Goal: Task Accomplishment & Management: Use online tool/utility

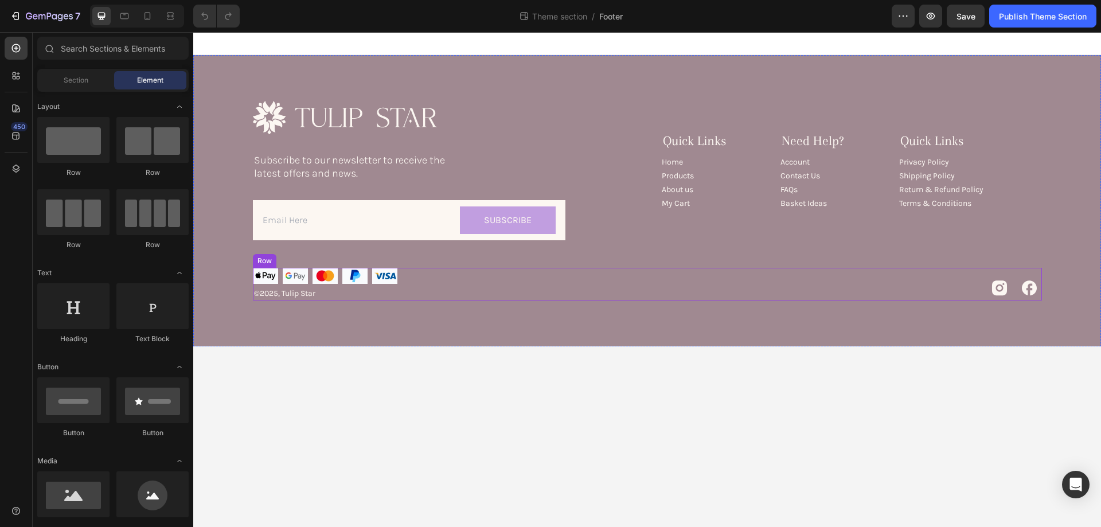
click at [508, 275] on div "Image Image Image Image Image Row ©2025, Tulip Star Text Block Icon Icon Row Row" at bounding box center [647, 284] width 789 height 32
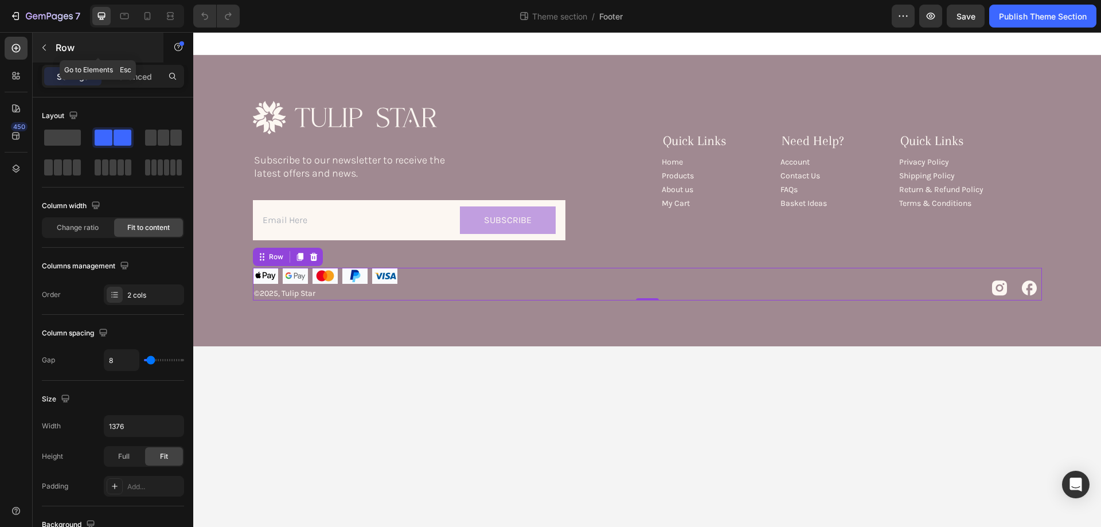
click at [43, 46] on icon "button" at bounding box center [44, 47] width 9 height 9
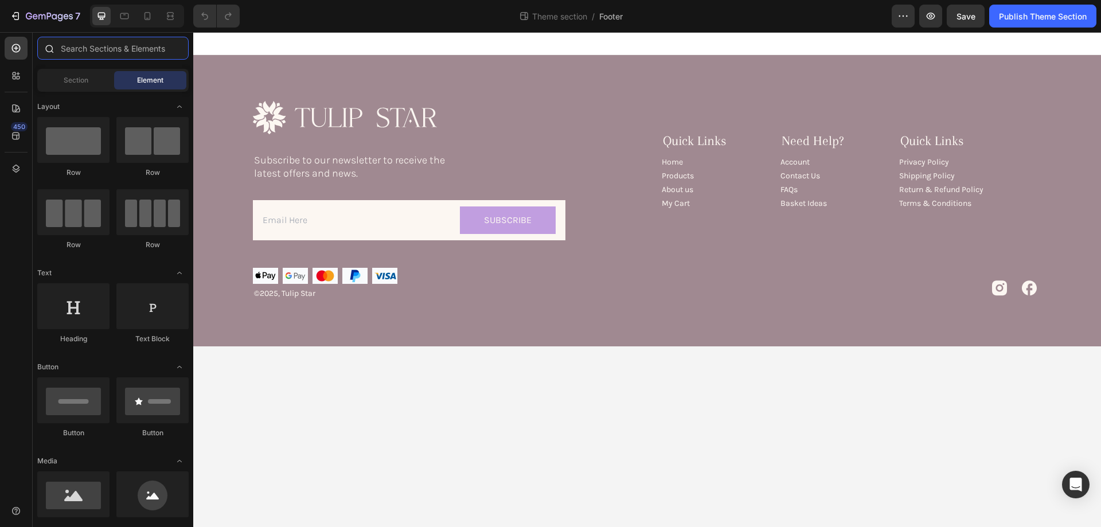
click at [110, 52] on input "text" at bounding box center [112, 48] width 151 height 23
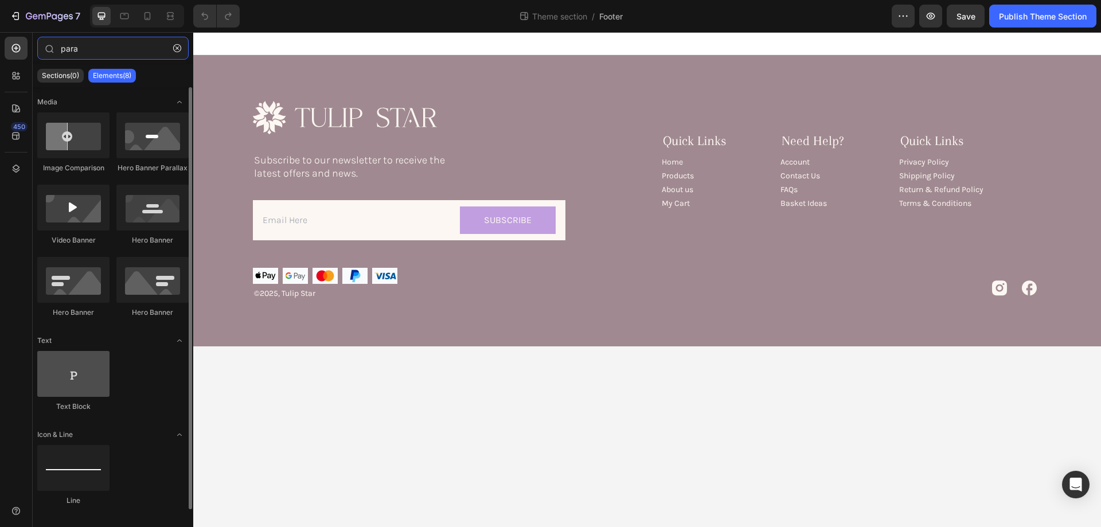
type input "para"
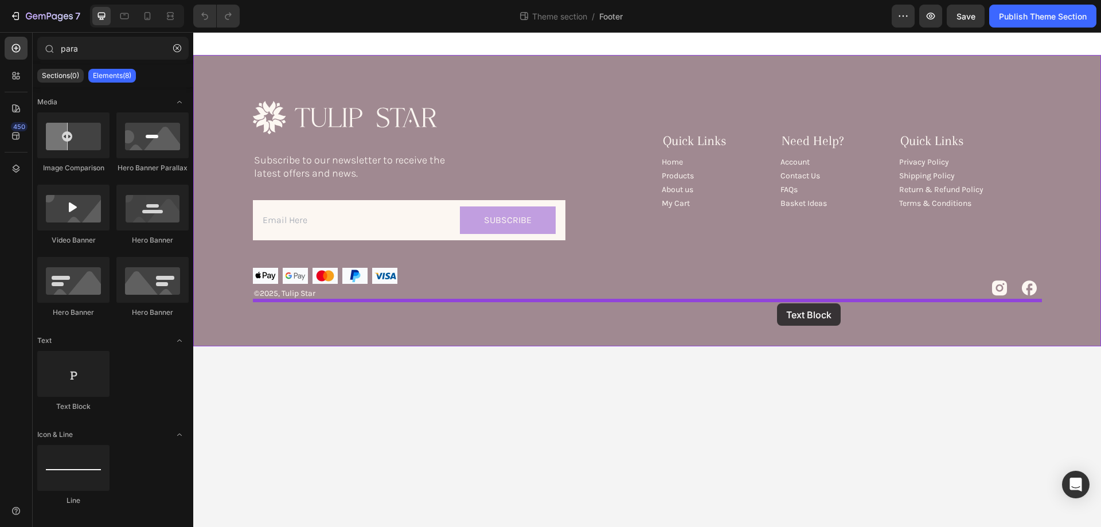
drag, startPoint x: 264, startPoint y: 393, endPoint x: 777, endPoint y: 303, distance: 520.8
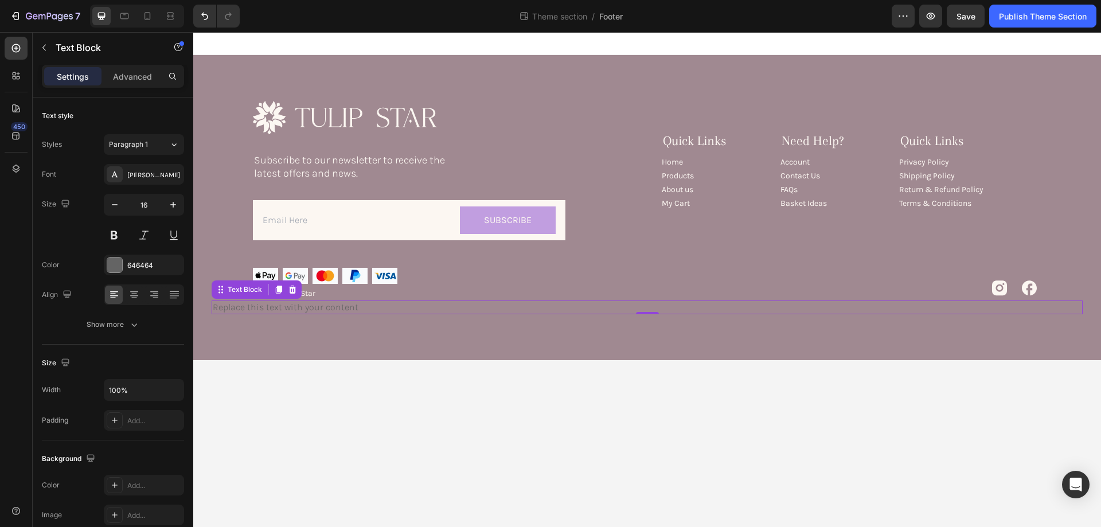
click at [263, 308] on div "Replace this text with your content" at bounding box center [647, 307] width 871 height 14
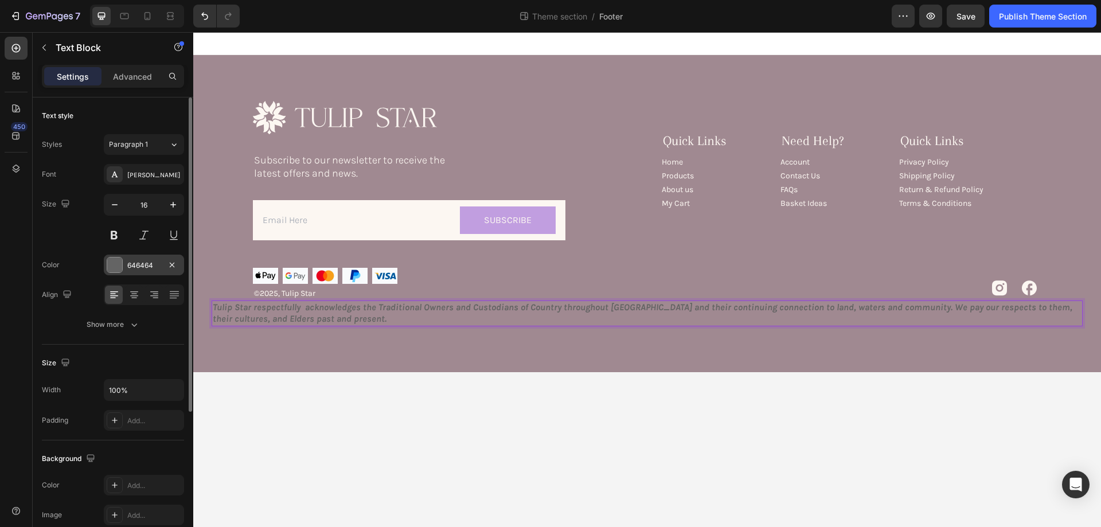
click at [120, 263] on div at bounding box center [114, 264] width 15 height 15
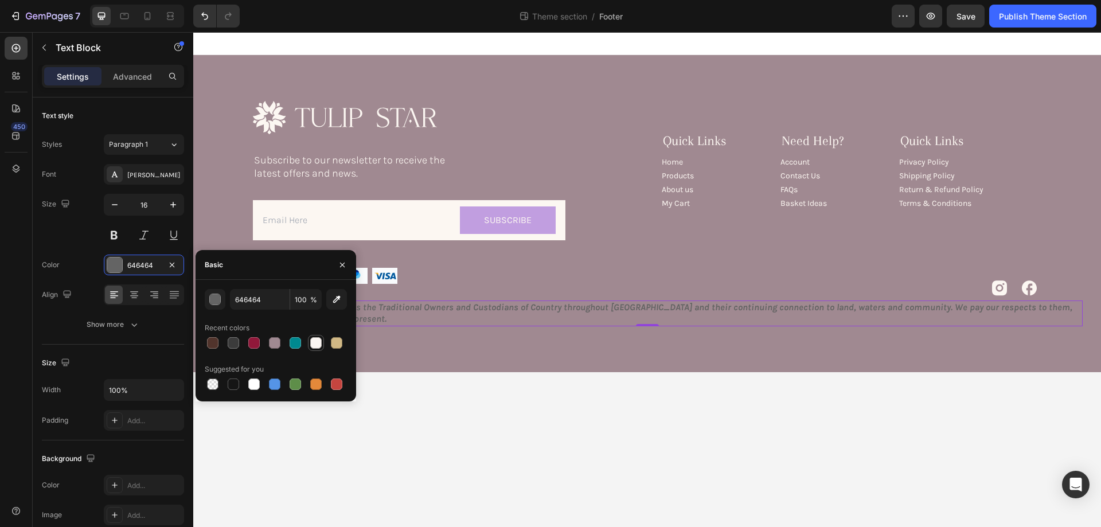
click at [317, 343] on div at bounding box center [315, 342] width 11 height 11
type input "FBF6F2"
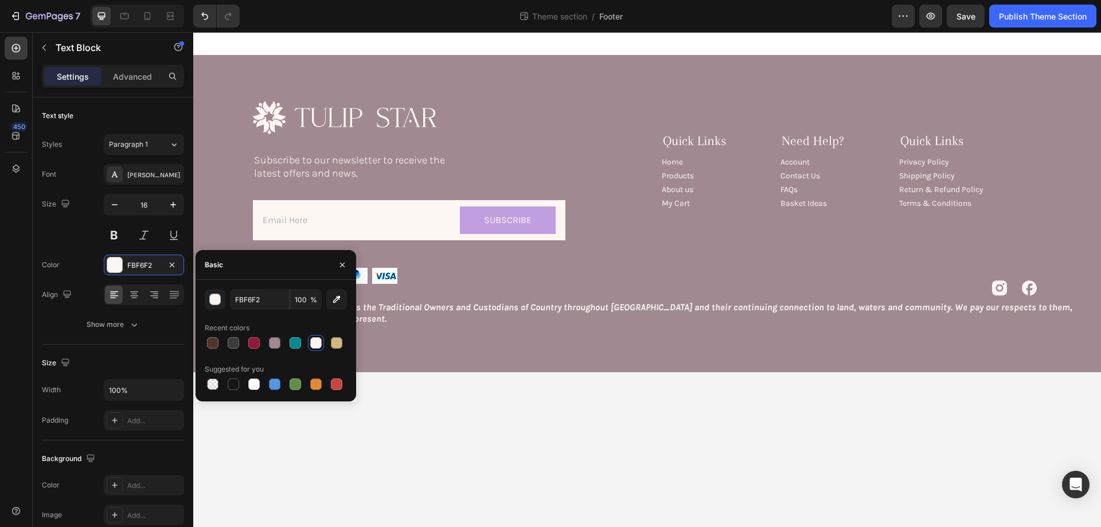
drag, startPoint x: 550, startPoint y: 525, endPoint x: 555, endPoint y: 503, distance: 22.3
click at [551, 524] on body "Image Subscribe to our newsletter to receive the latest offers and news. Text B…" at bounding box center [646, 279] width 907 height 495
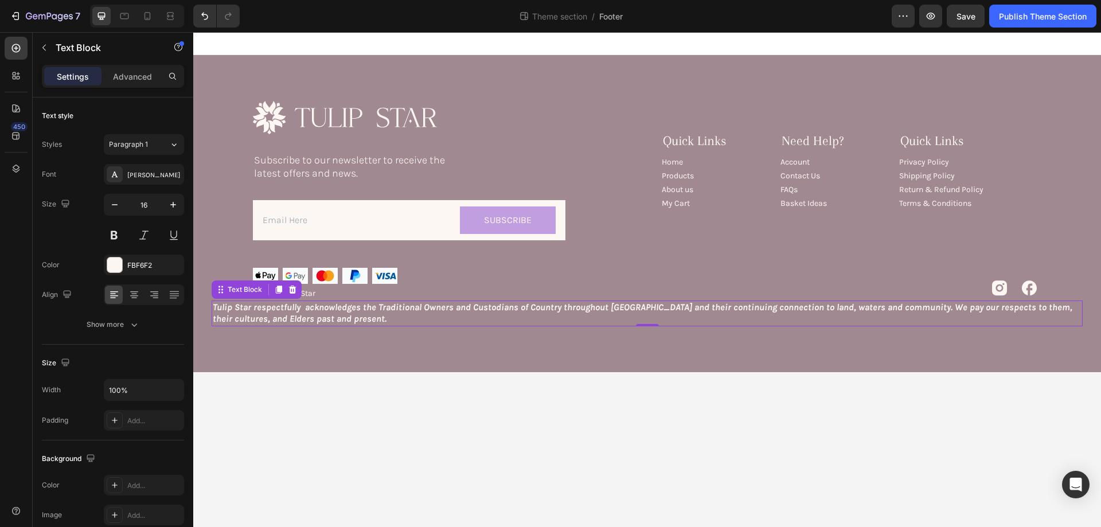
click at [520, 313] on p "Tulip Star respectfully acknowledges the Traditional Owners and Custodians of C…" at bounding box center [647, 314] width 868 height 24
click at [132, 292] on icon at bounding box center [133, 294] width 11 height 11
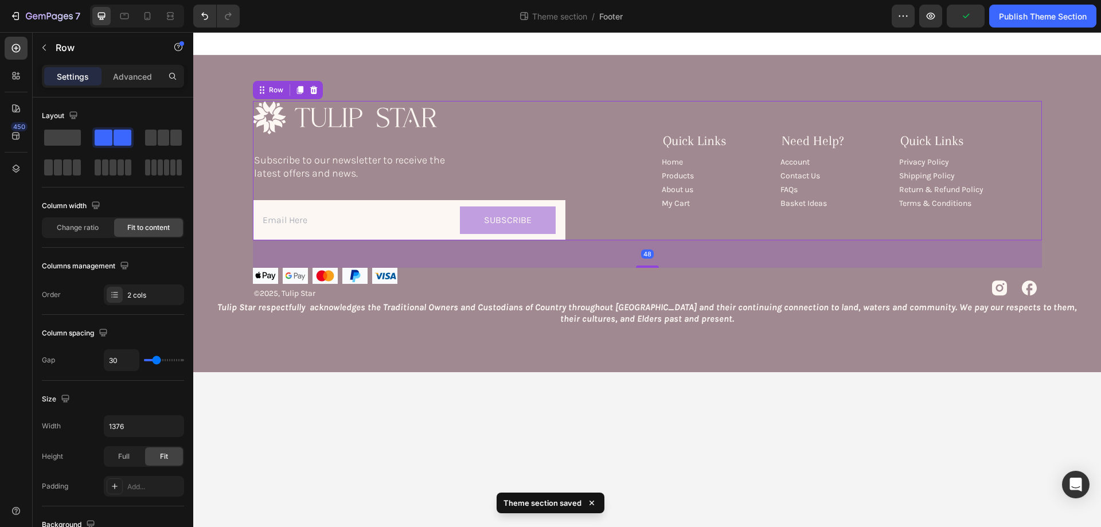
click at [593, 174] on div "Image Subscribe to our newsletter to receive the latest offers and news. Text B…" at bounding box center [647, 170] width 789 height 139
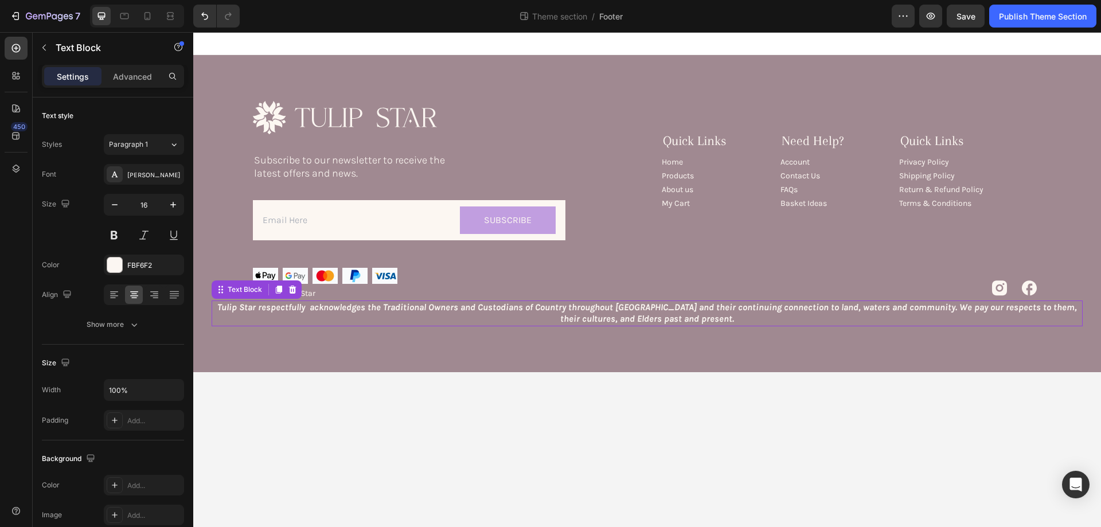
click at [686, 306] on strong "Tulip Star respectfully acknowledges the Traditional Owners and Custodians of C…" at bounding box center [646, 313] width 859 height 23
click at [162, 387] on input "100%" at bounding box center [143, 389] width 79 height 21
click at [172, 389] on icon "button" at bounding box center [172, 389] width 11 height 11
click at [152, 460] on span "1376px" at bounding box center [162, 462] width 23 height 10
type input "1376"
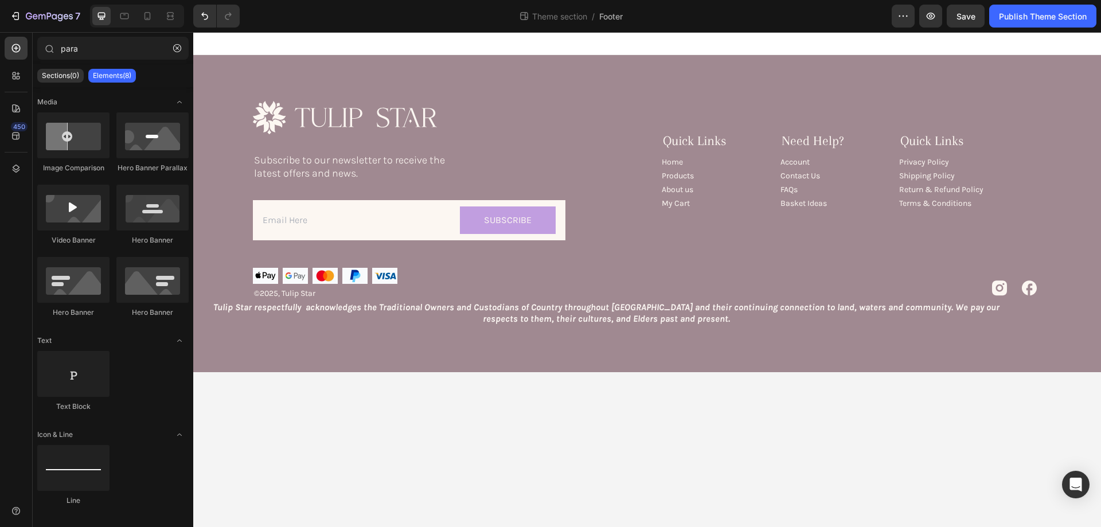
click at [590, 439] on body "Image Subscribe to our newsletter to receive the latest offers and news. Text B…" at bounding box center [646, 279] width 907 height 495
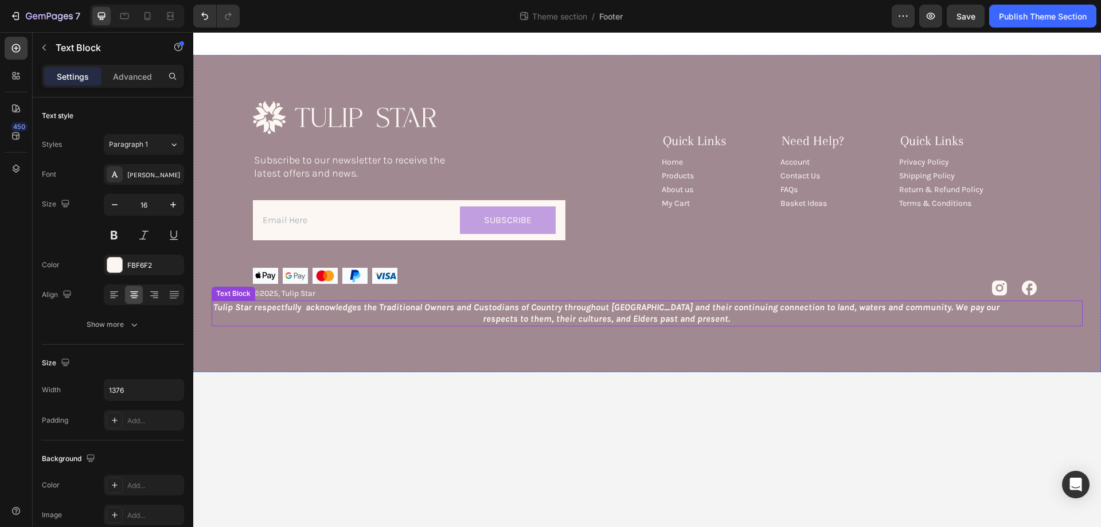
click at [803, 303] on strong "Tulip Star respectfully acknowledges the Traditional Owners and Custodians of C…" at bounding box center [606, 313] width 786 height 23
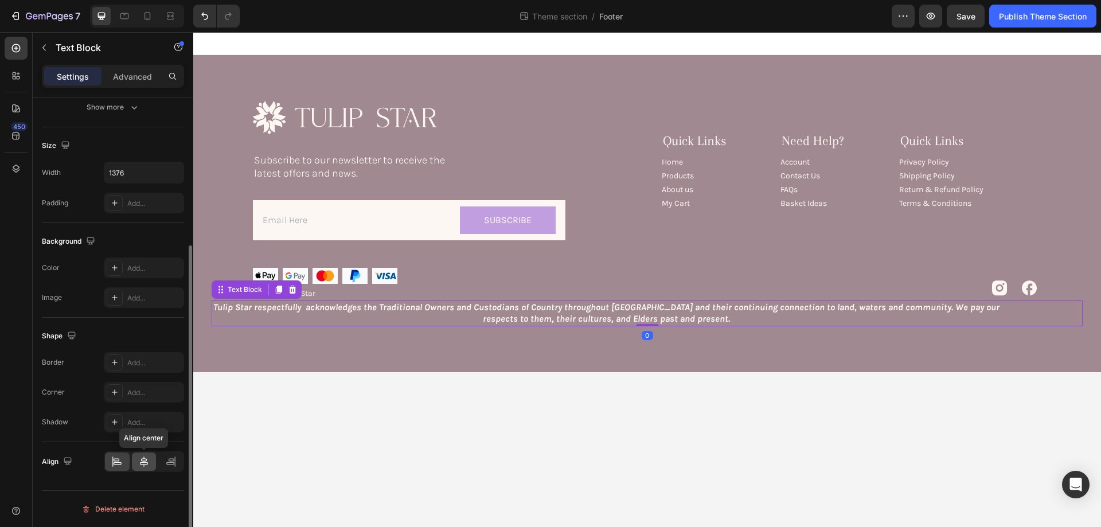
click at [144, 458] on icon at bounding box center [143, 461] width 11 height 11
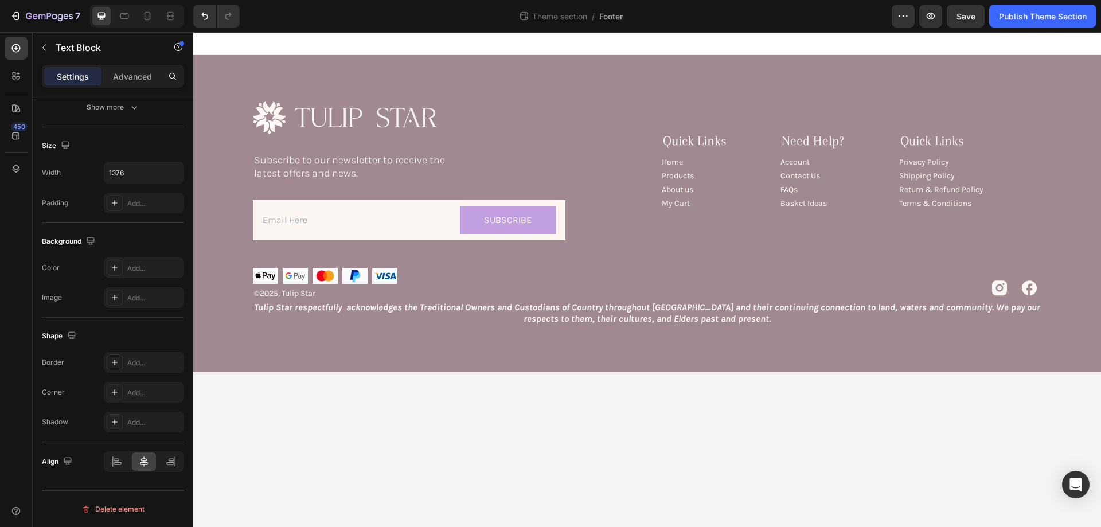
click at [733, 414] on body "Image Subscribe to our newsletter to receive the latest offers and news. Text B…" at bounding box center [646, 279] width 907 height 495
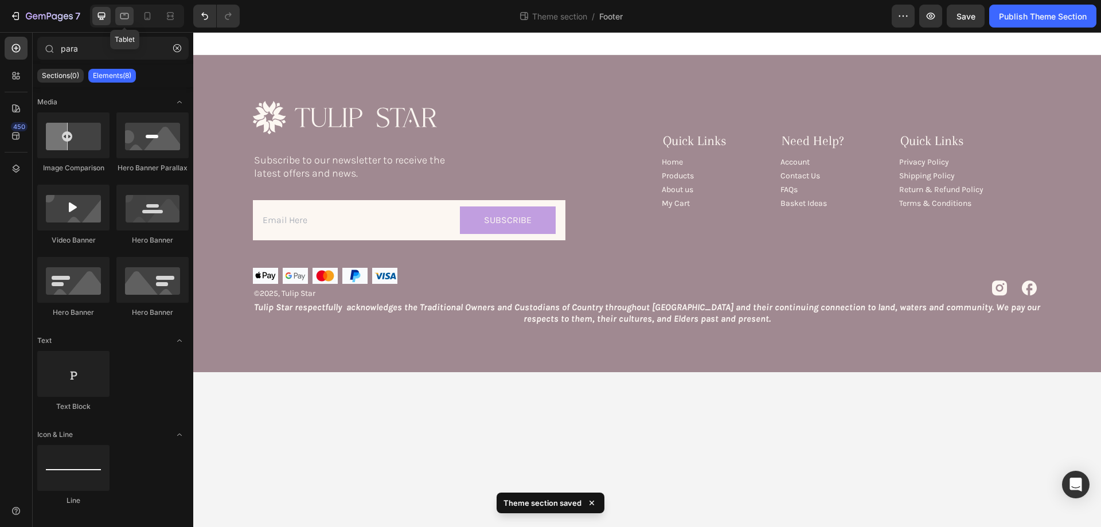
click at [129, 15] on icon at bounding box center [124, 15] width 11 height 11
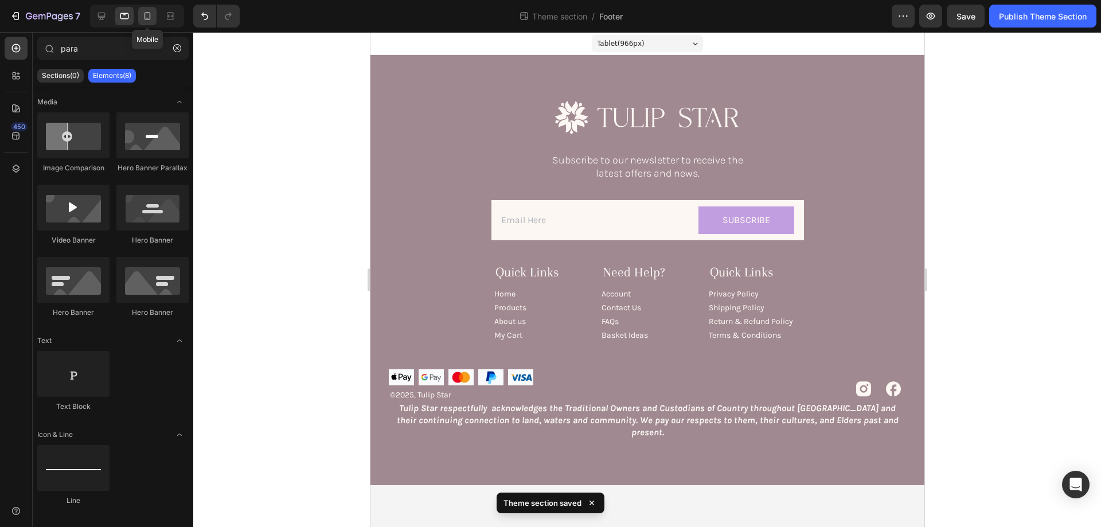
click at [153, 17] on icon at bounding box center [147, 15] width 11 height 11
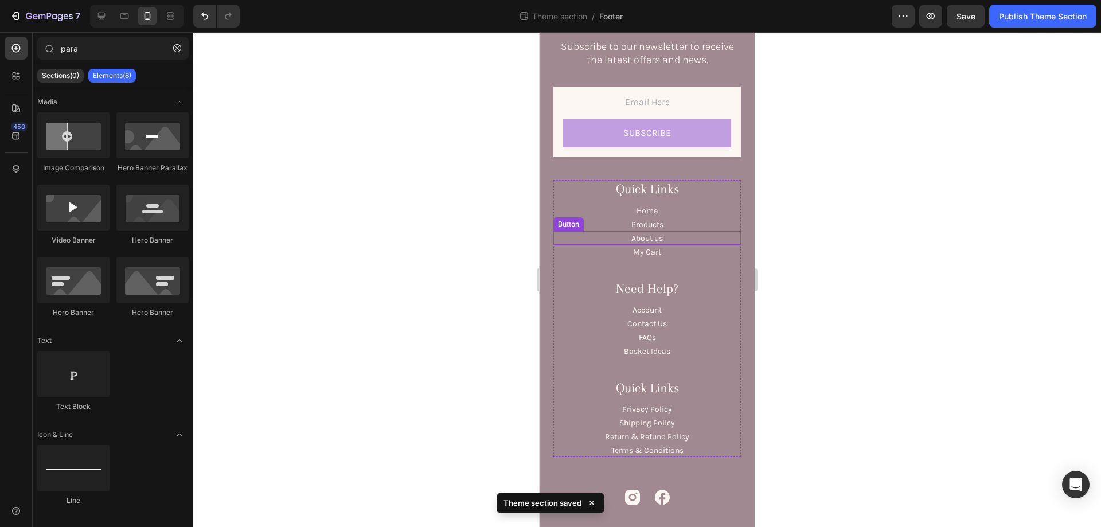
scroll to position [243, 0]
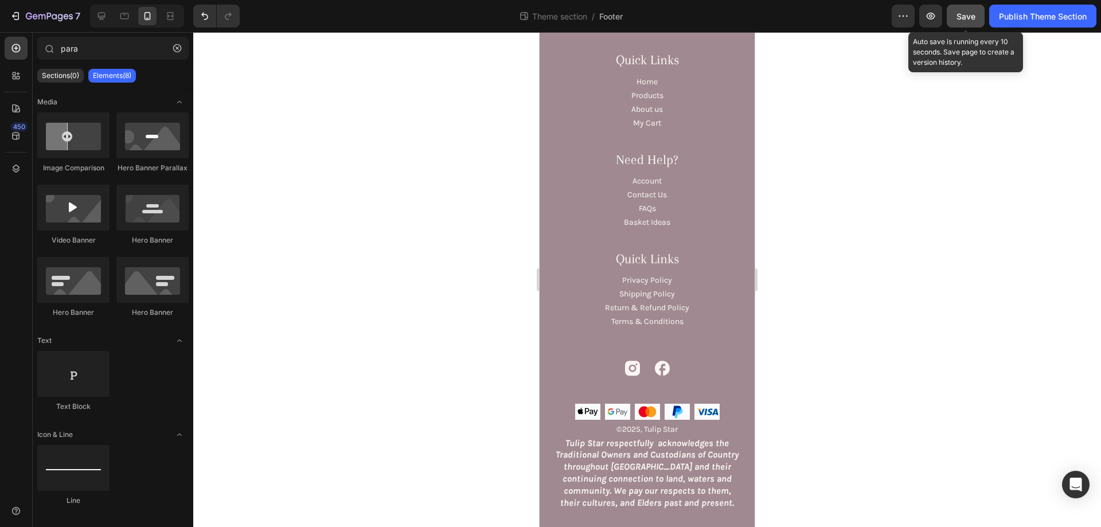
click at [966, 14] on span "Save" at bounding box center [965, 16] width 19 height 10
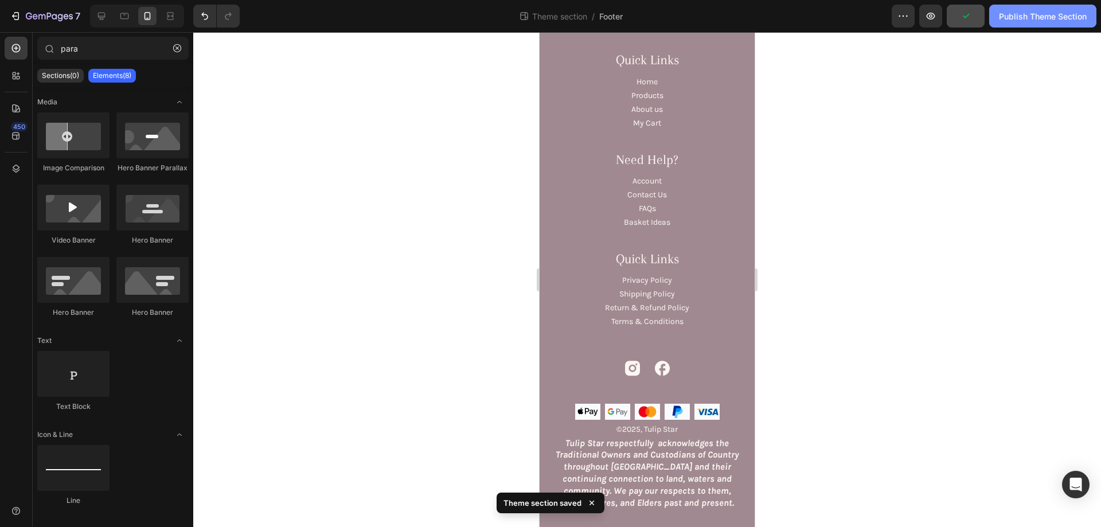
click at [1075, 14] on div "Publish Theme Section" at bounding box center [1043, 16] width 88 height 12
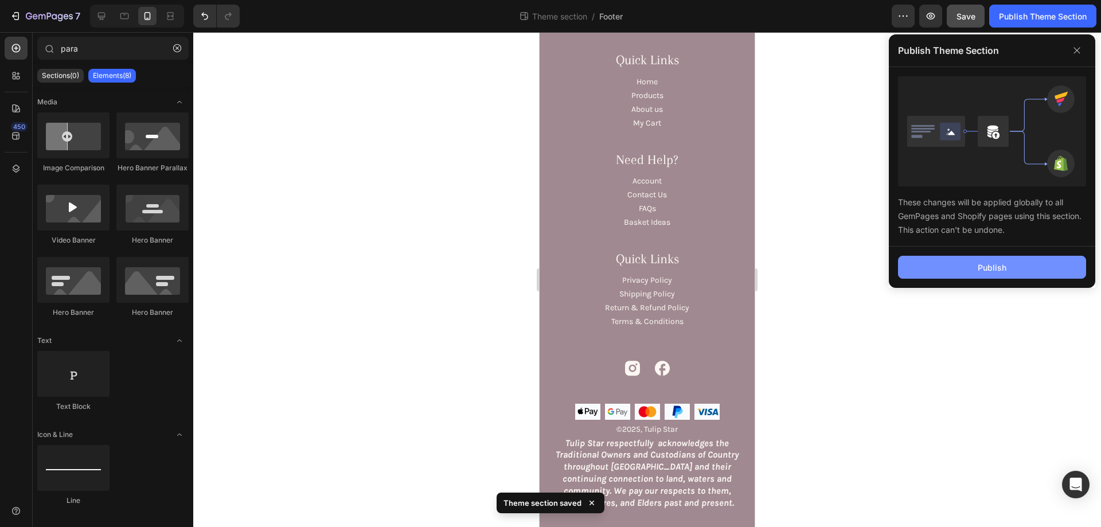
click at [961, 276] on button "Publish" at bounding box center [992, 267] width 188 height 23
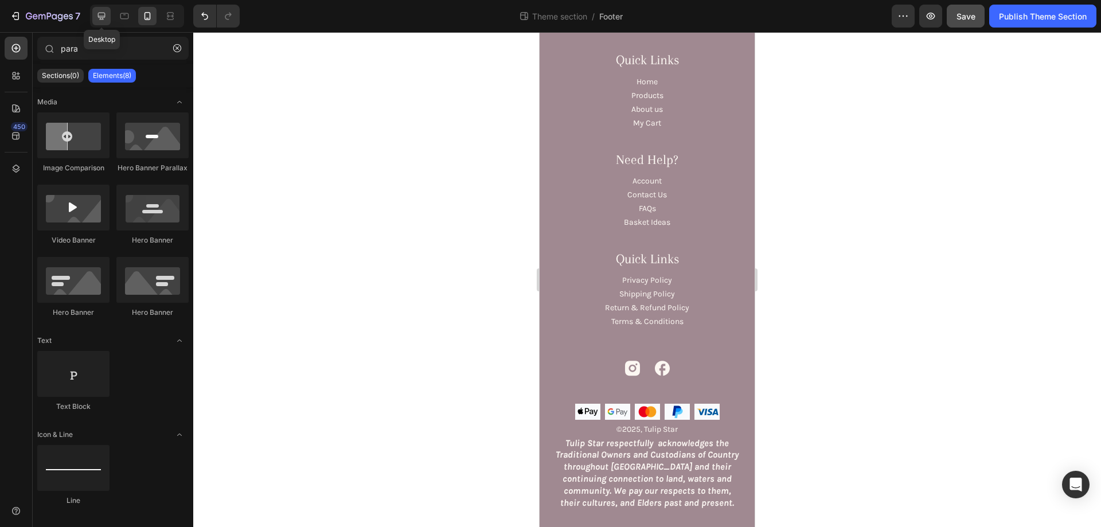
click at [107, 14] on icon at bounding box center [101, 15] width 11 height 11
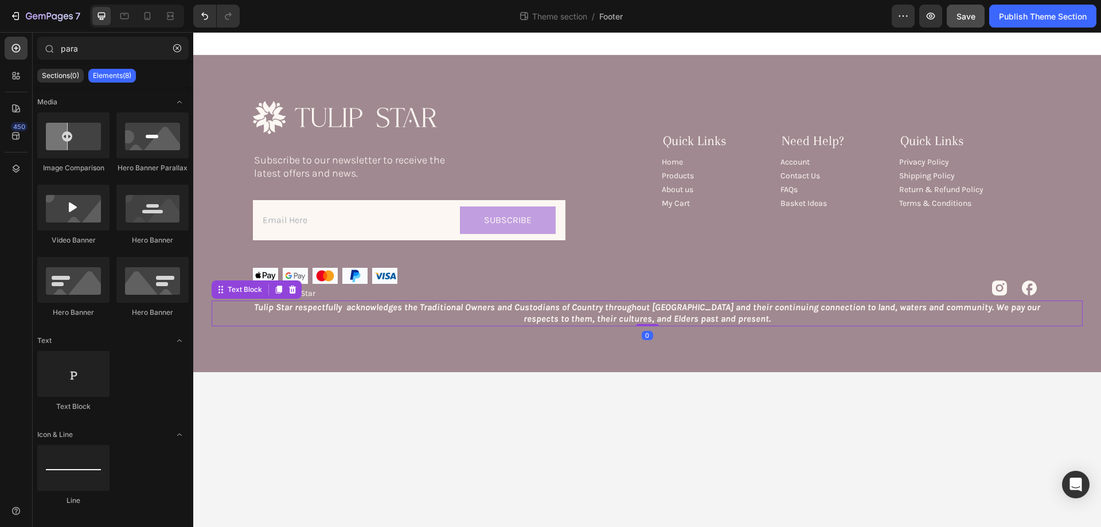
click at [538, 316] on p "Tulip Star respectfully acknowledges the Traditional Owners and Custodians of C…" at bounding box center [647, 314] width 786 height 24
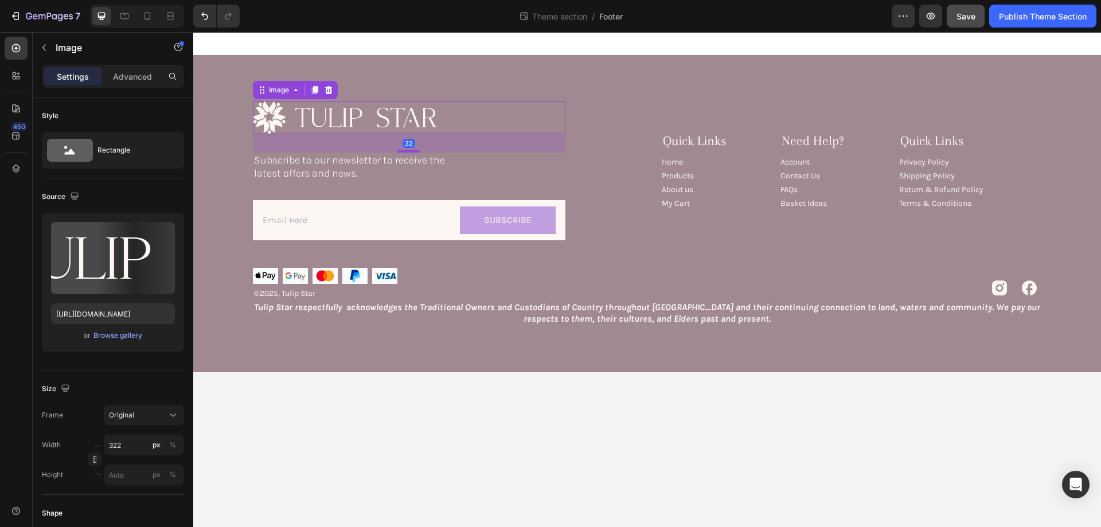
click at [543, 118] on link at bounding box center [409, 117] width 312 height 33
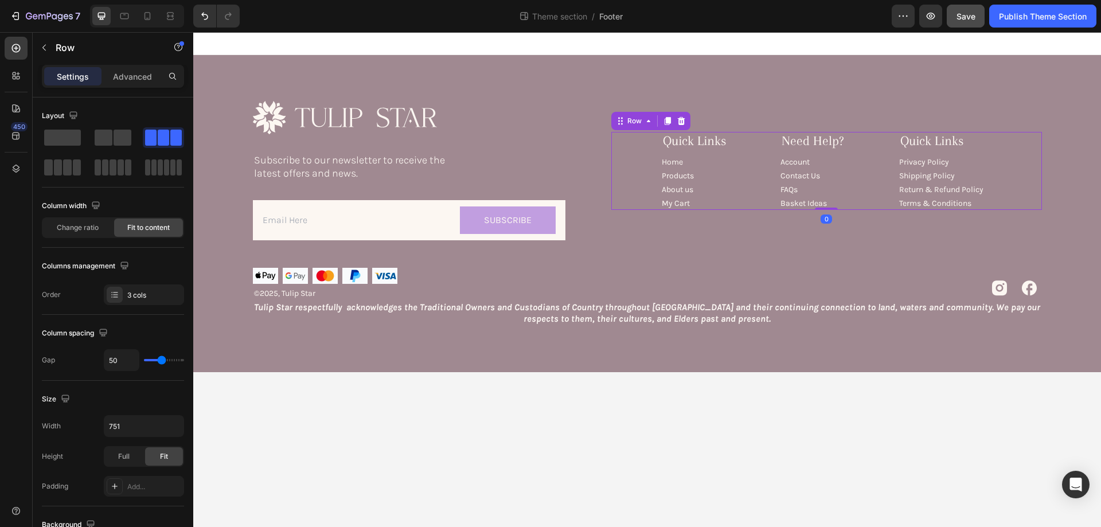
click at [631, 136] on div "Quick Links Heading Home Button Products Button About us Button My Cart Button …" at bounding box center [826, 171] width 430 height 78
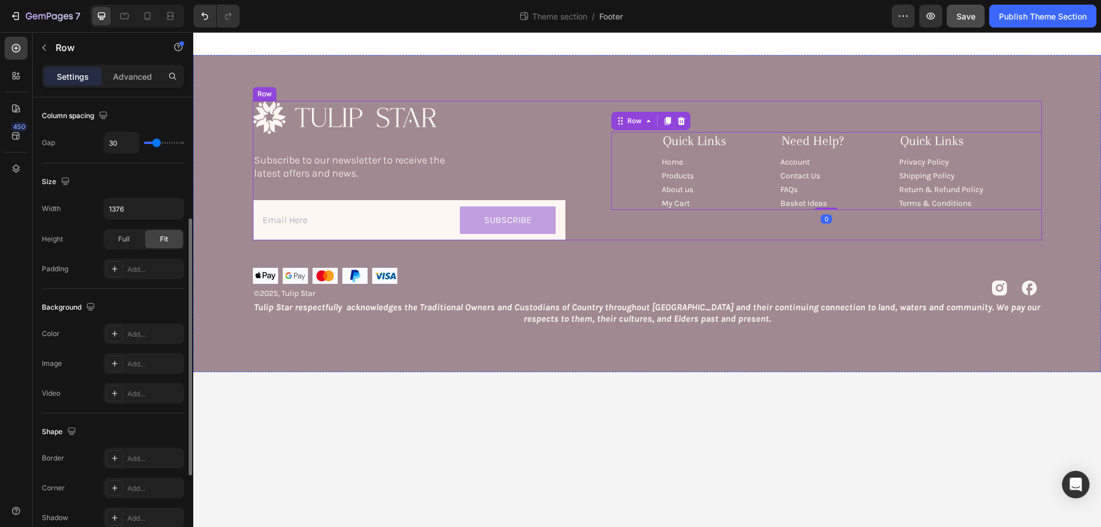
click at [586, 115] on div "Image Subscribe to our newsletter to receive the latest offers and news. Text B…" at bounding box center [647, 170] width 789 height 139
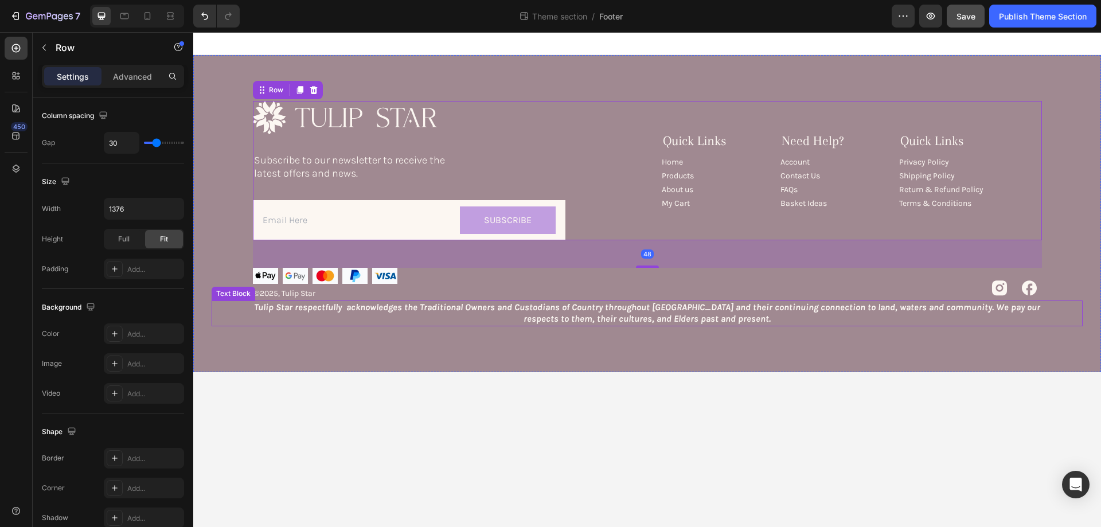
click at [581, 302] on strong "Tulip Star respectfully acknowledges the Traditional Owners and Custodians of C…" at bounding box center [647, 313] width 786 height 23
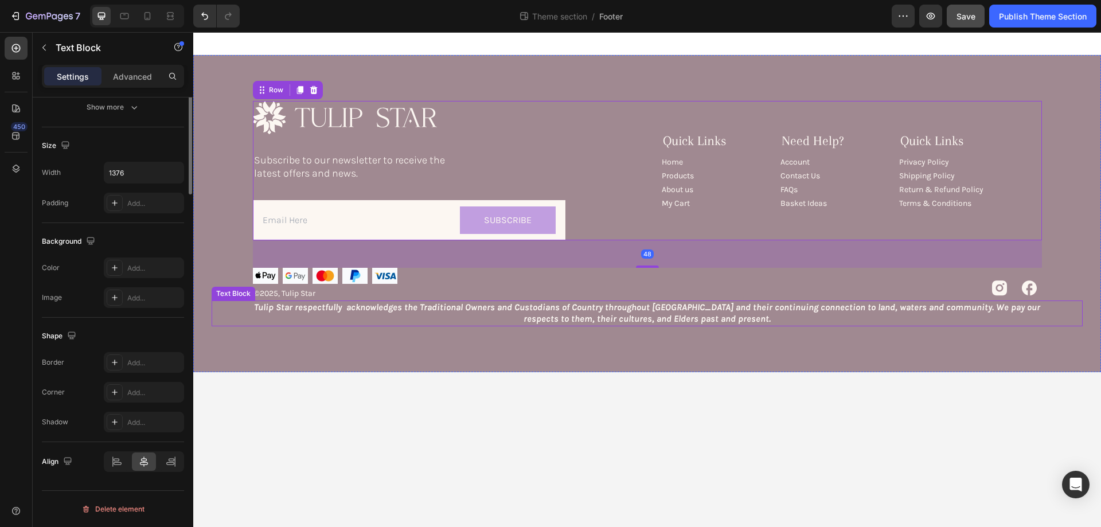
scroll to position [0, 0]
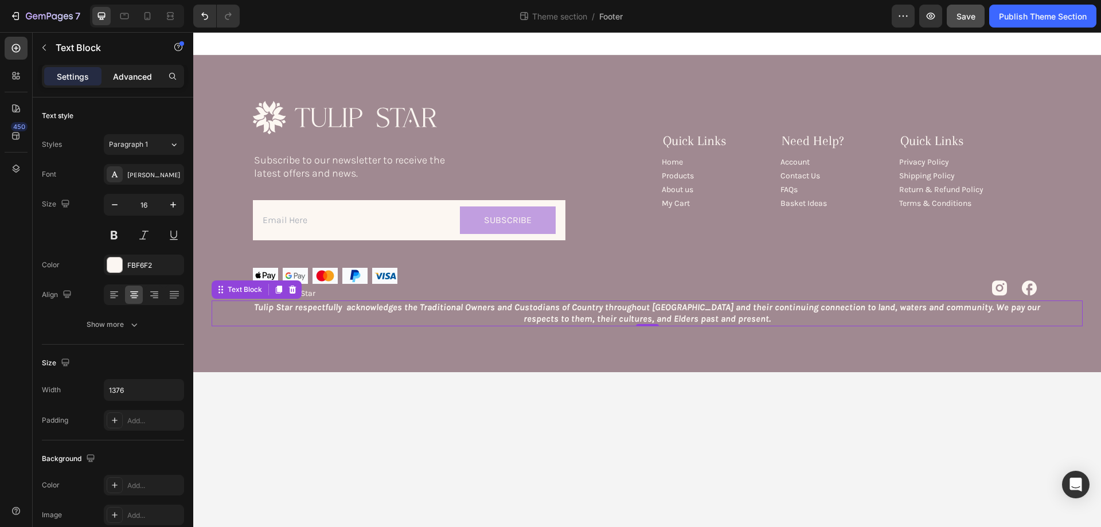
click at [131, 78] on p "Advanced" at bounding box center [132, 77] width 39 height 12
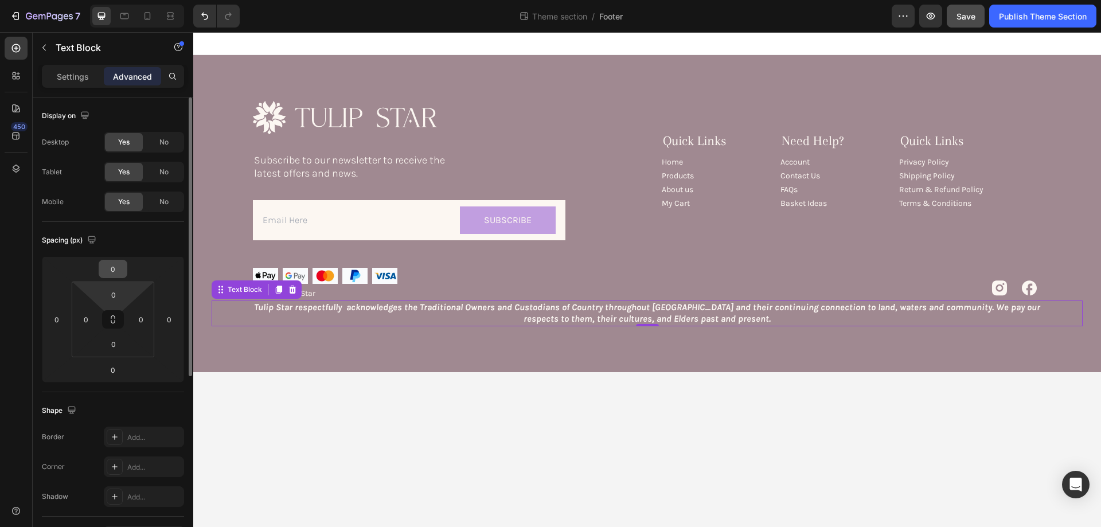
click at [112, 272] on input "0" at bounding box center [112, 268] width 23 height 17
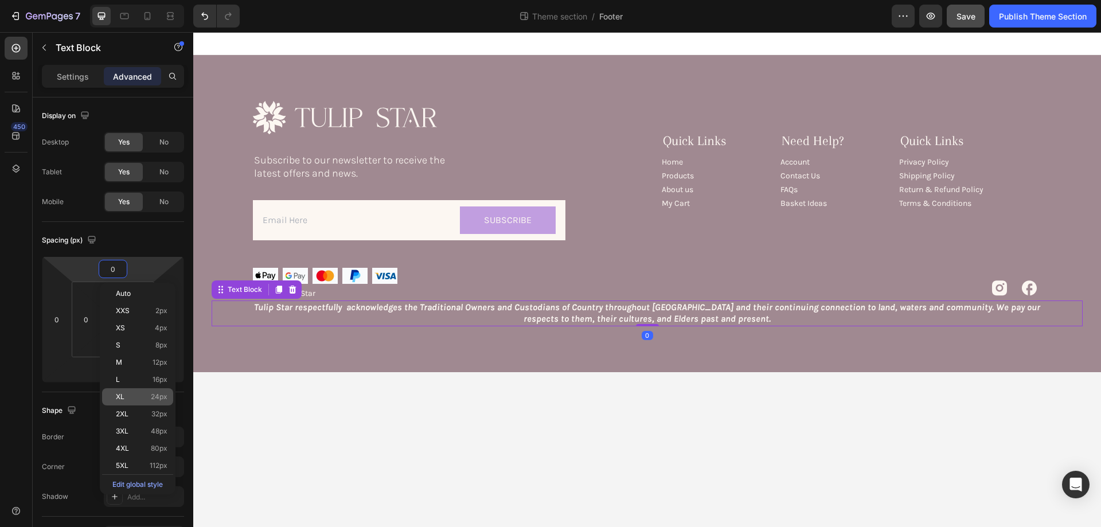
click at [163, 394] on span "24px" at bounding box center [159, 397] width 17 height 8
type input "24"
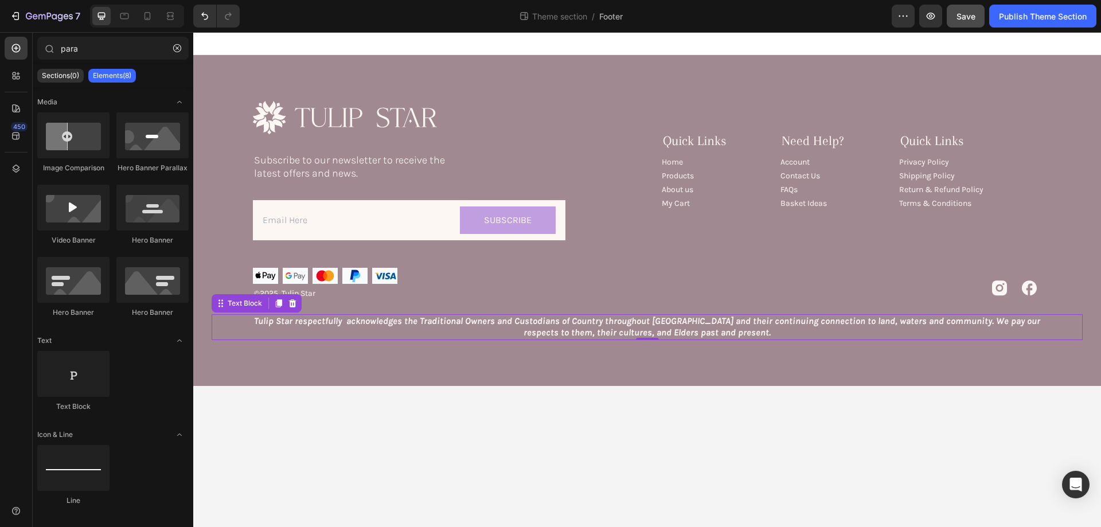
click at [475, 447] on body "Image Subscribe to our newsletter to receive the latest offers and news. Text B…" at bounding box center [646, 279] width 907 height 495
click at [974, 14] on button "Save" at bounding box center [965, 16] width 38 height 23
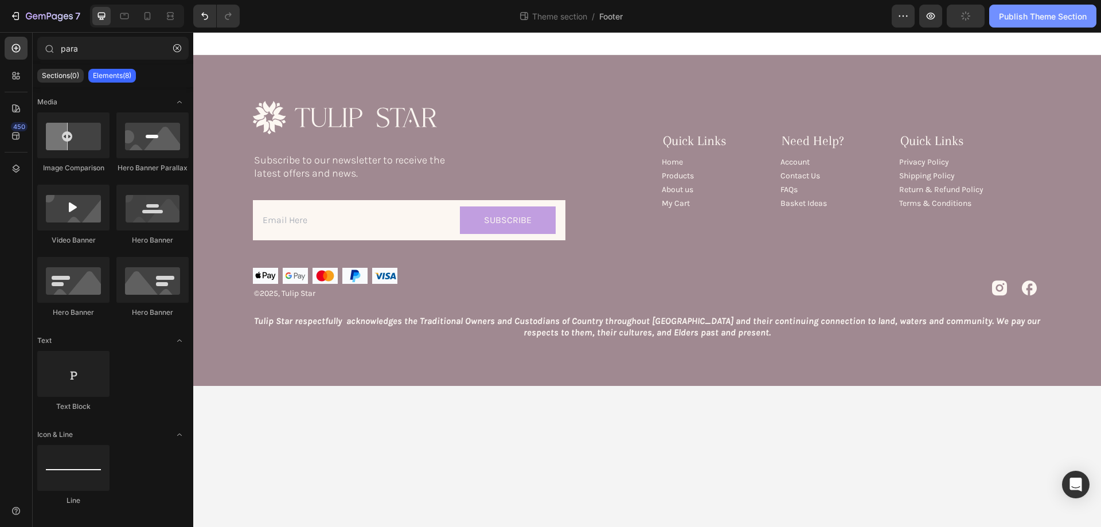
click at [1022, 14] on div "Publish Theme Section" at bounding box center [1043, 16] width 88 height 12
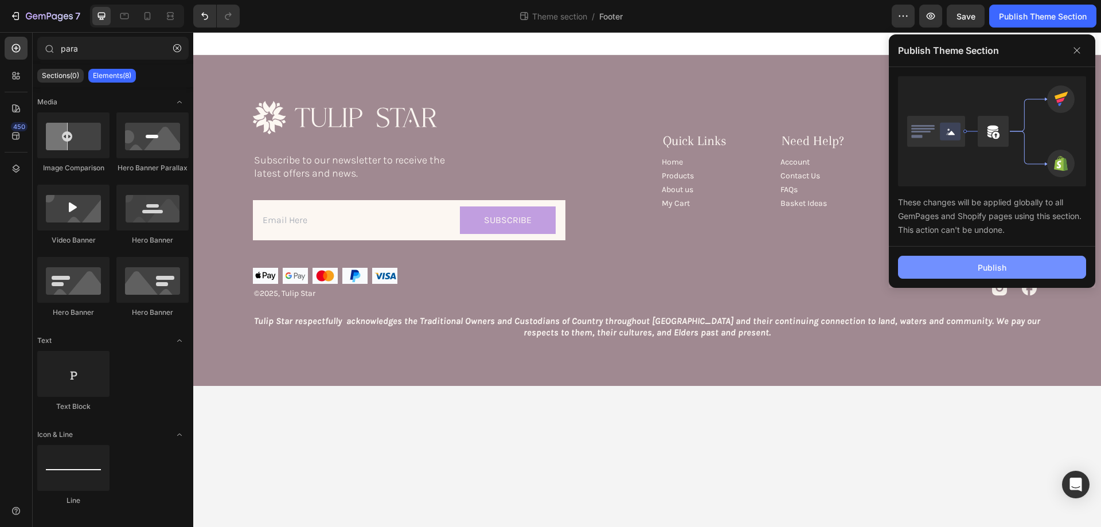
click at [960, 270] on button "Publish" at bounding box center [992, 267] width 188 height 23
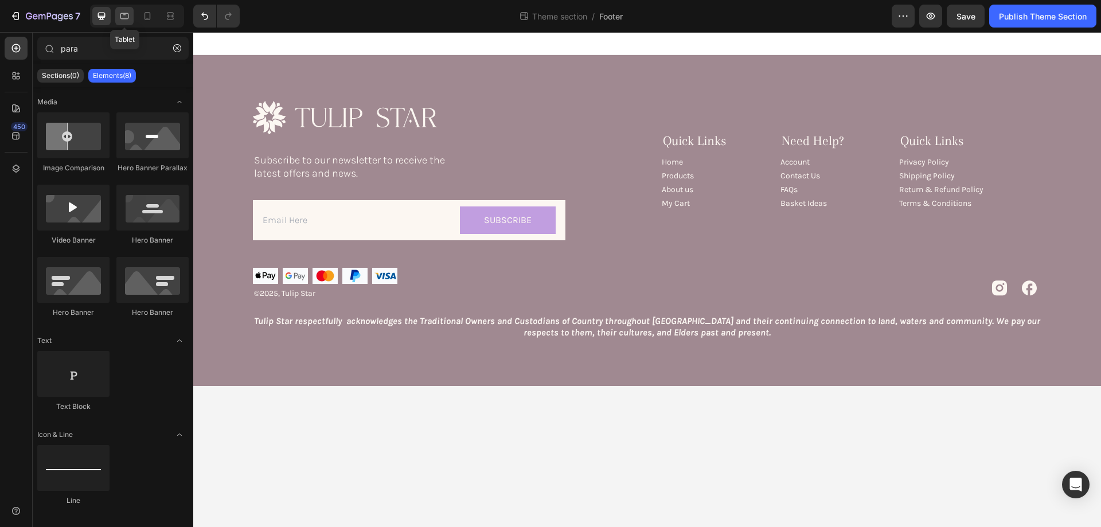
click at [127, 16] on icon at bounding box center [124, 15] width 11 height 11
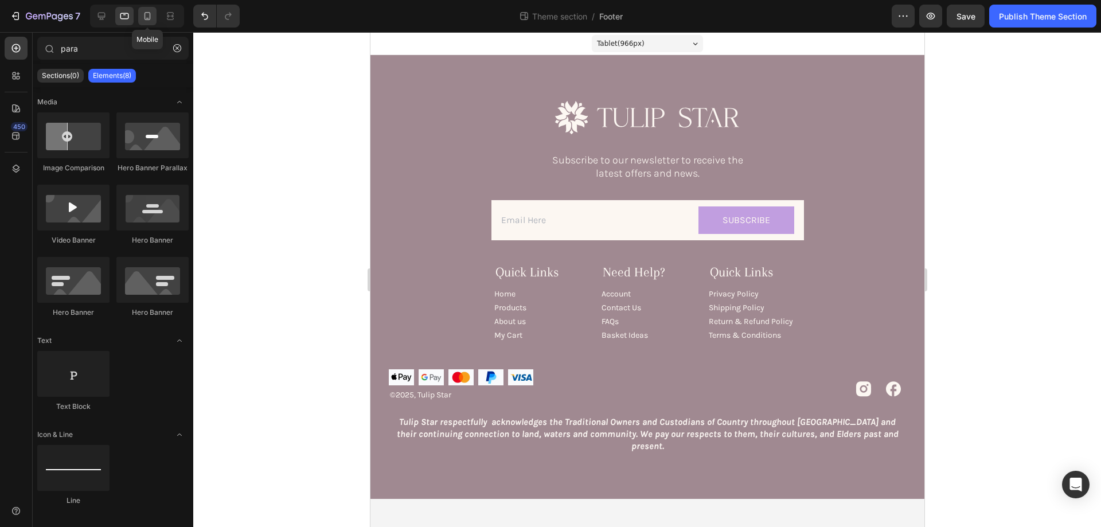
click at [144, 14] on icon at bounding box center [147, 16] width 6 height 8
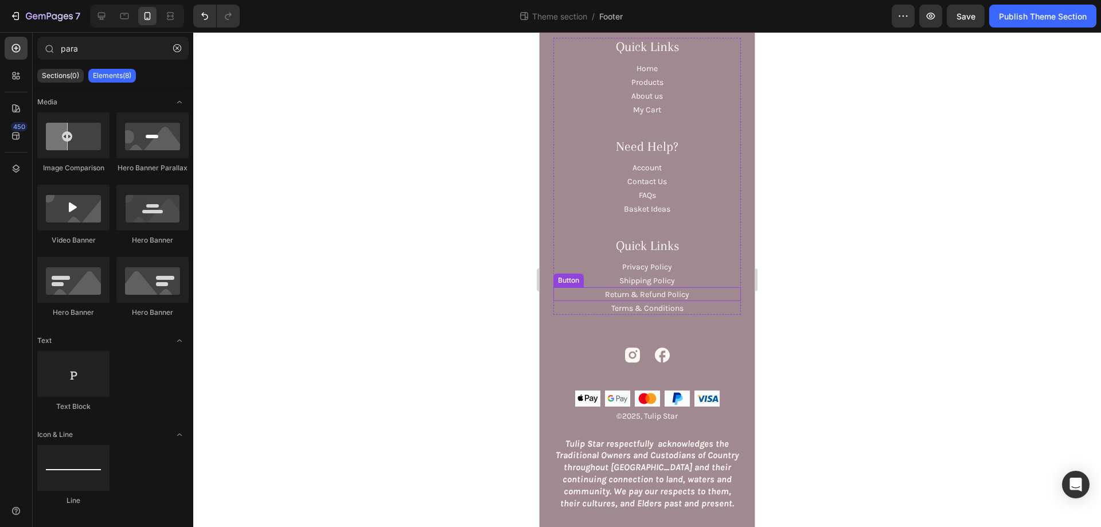
scroll to position [257, 0]
click at [125, 18] on icon at bounding box center [124, 15] width 11 height 11
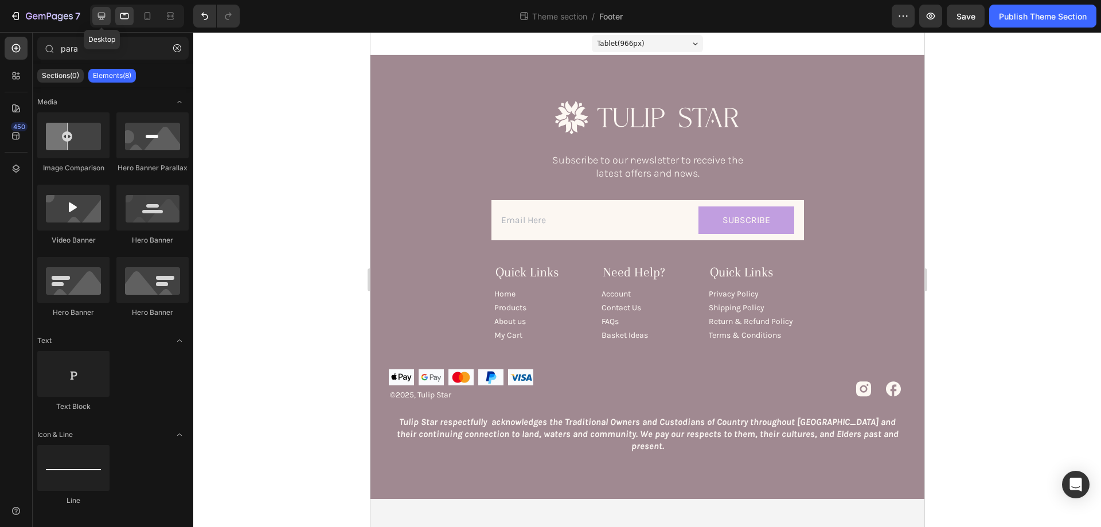
click at [107, 14] on icon at bounding box center [101, 15] width 11 height 11
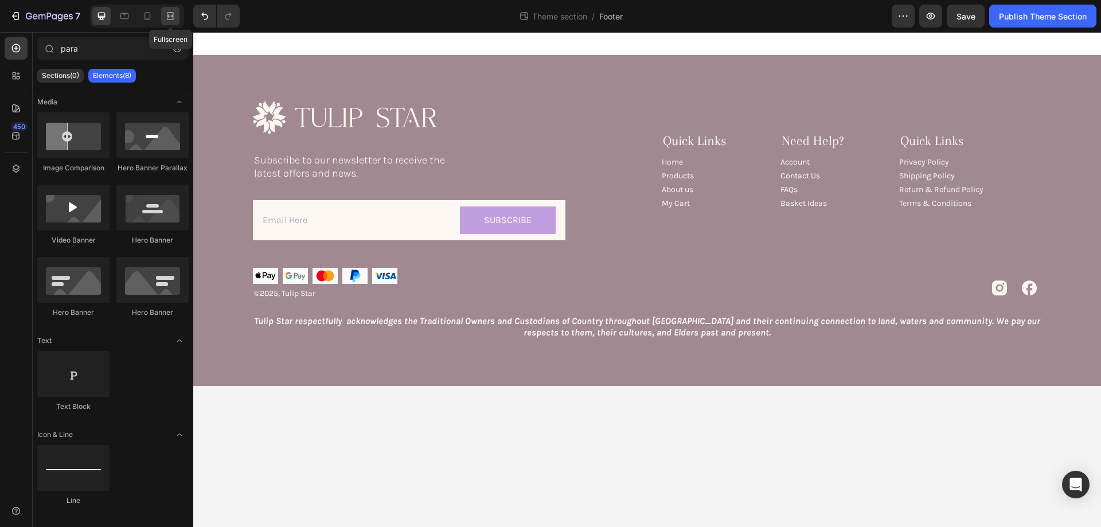
click at [169, 11] on icon at bounding box center [170, 15] width 11 height 11
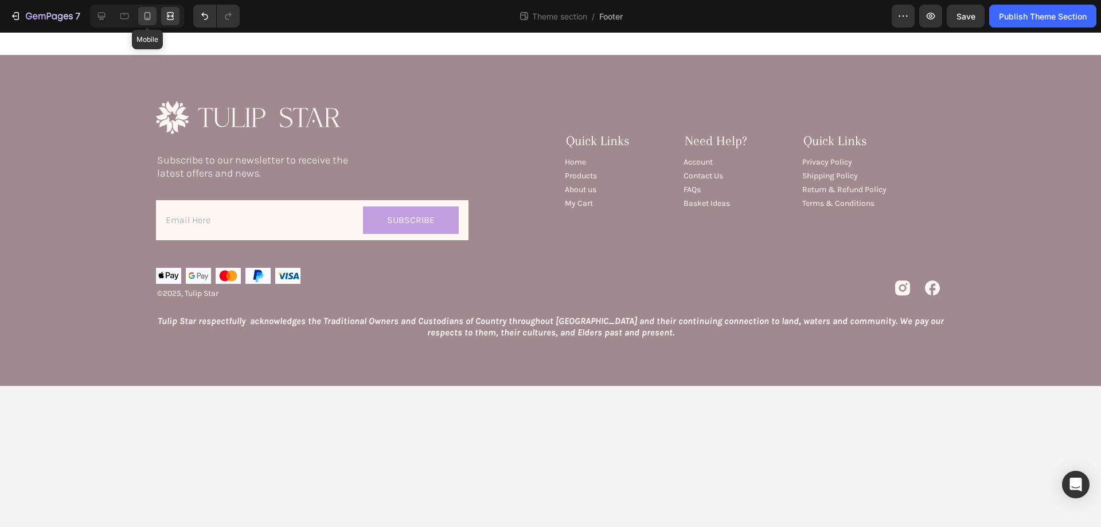
click at [151, 11] on icon at bounding box center [147, 15] width 11 height 11
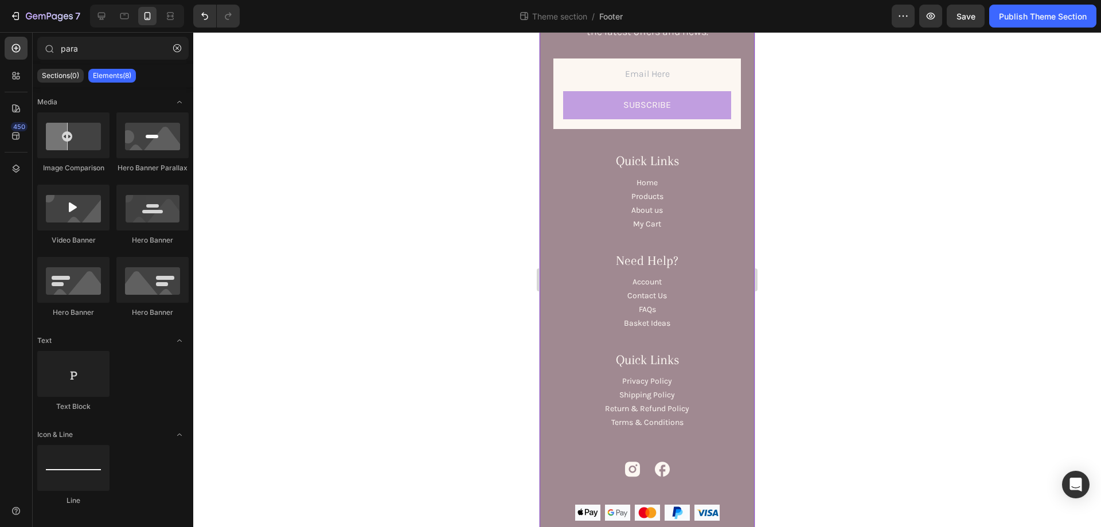
scroll to position [257, 0]
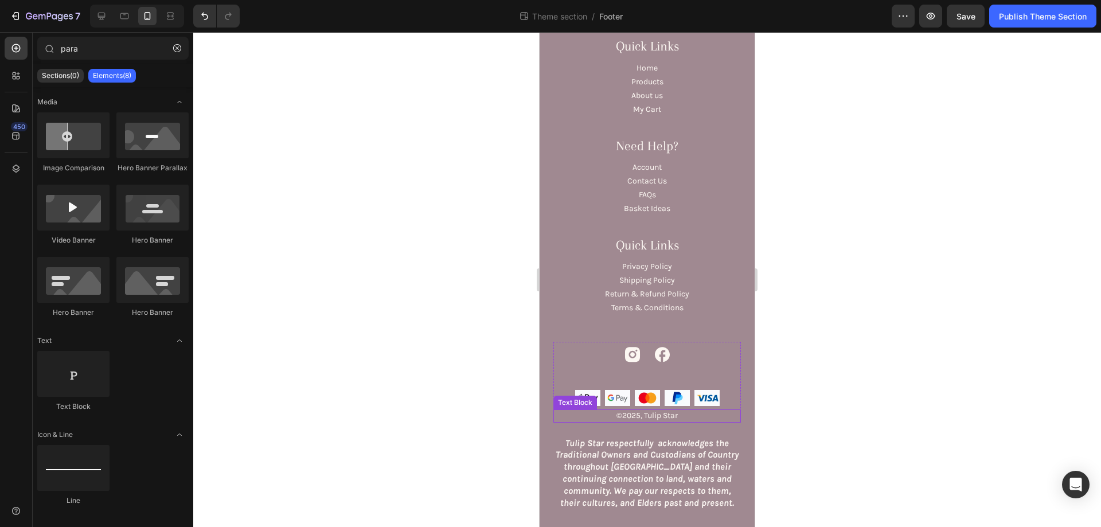
click at [630, 447] on p "Tulip Star respectfully acknowledges the Traditional Owners and Custodians of C…" at bounding box center [646, 473] width 185 height 72
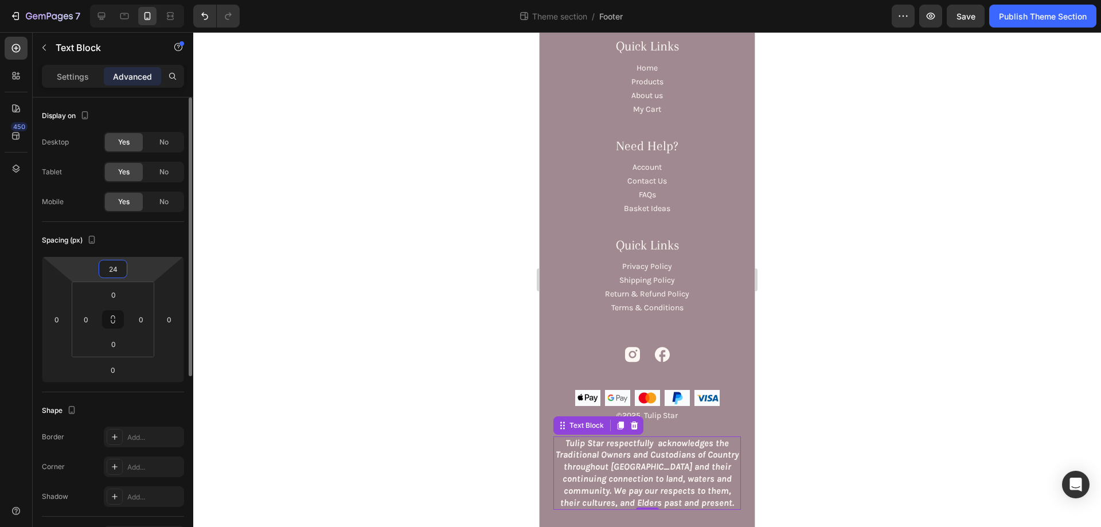
click at [107, 271] on input "24" at bounding box center [112, 268] width 23 height 17
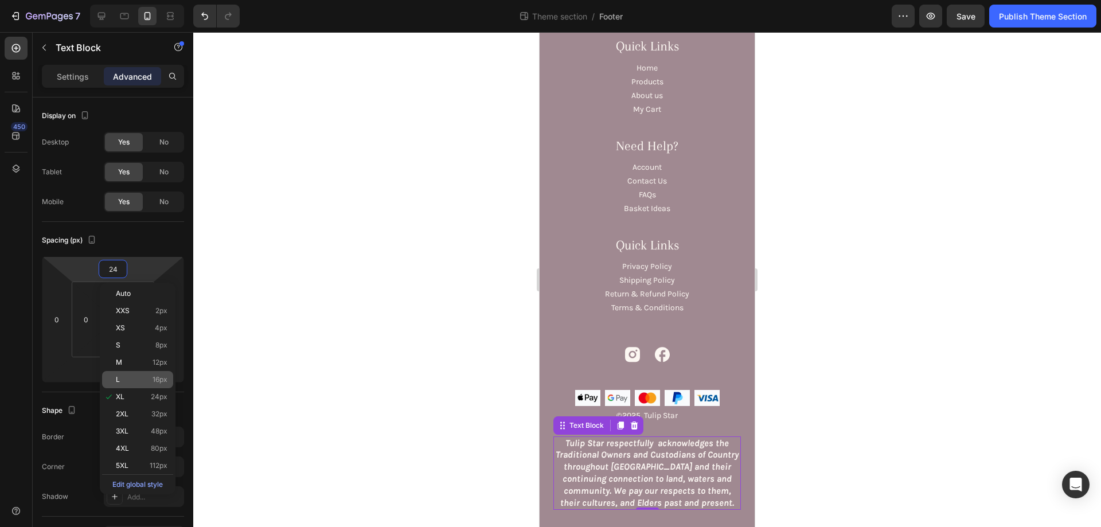
click at [151, 373] on div "L 16px" at bounding box center [137, 379] width 71 height 17
type input "16"
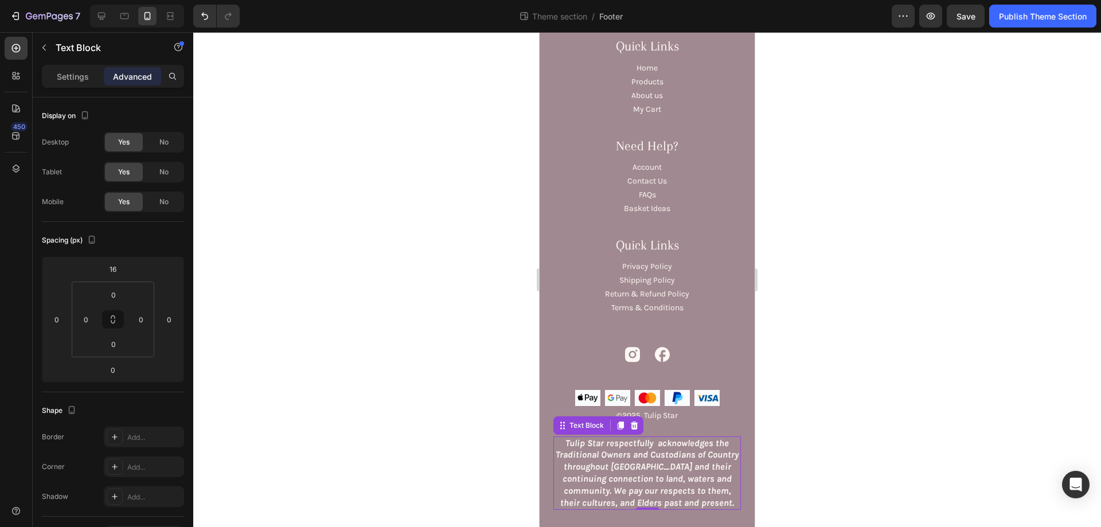
scroll to position [252, 0]
click at [528, 255] on div at bounding box center [646, 279] width 907 height 495
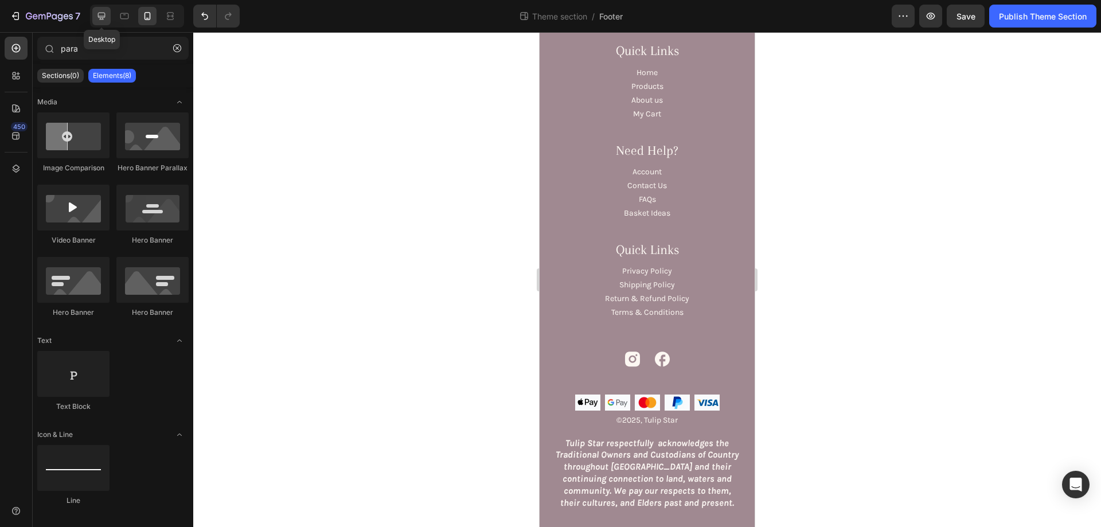
click at [93, 10] on div at bounding box center [101, 16] width 18 height 18
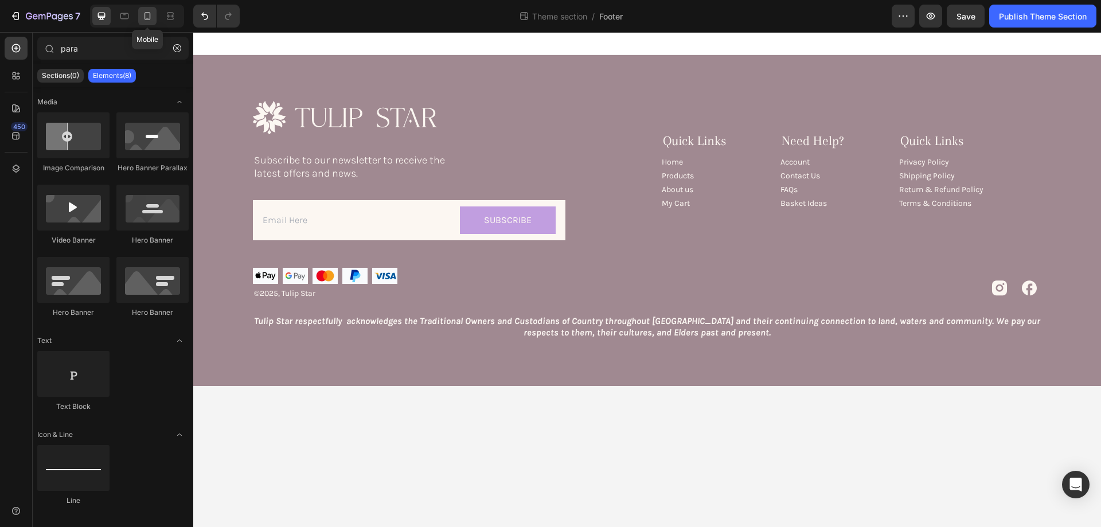
click at [147, 17] on icon at bounding box center [147, 15] width 11 height 11
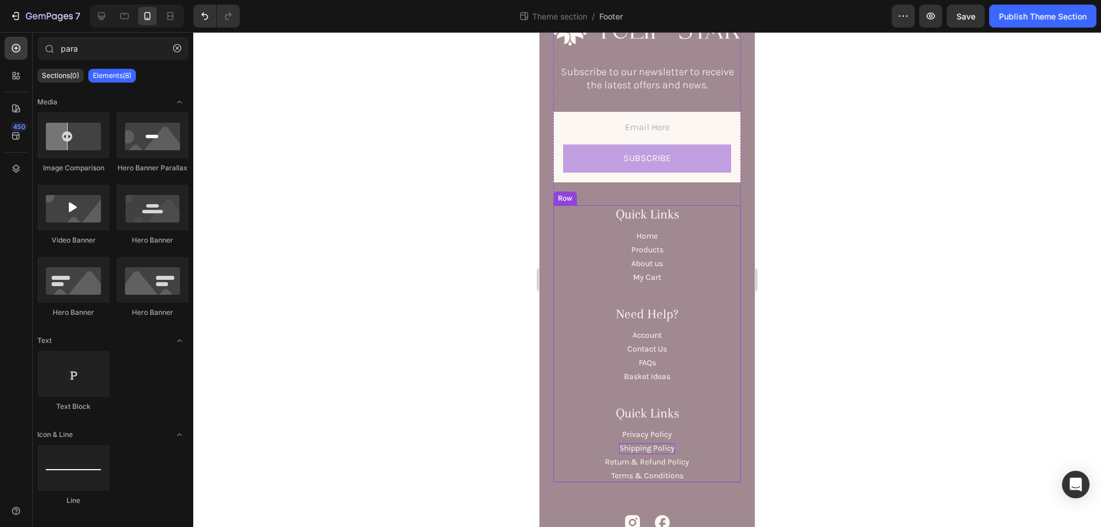
scroll to position [252, 0]
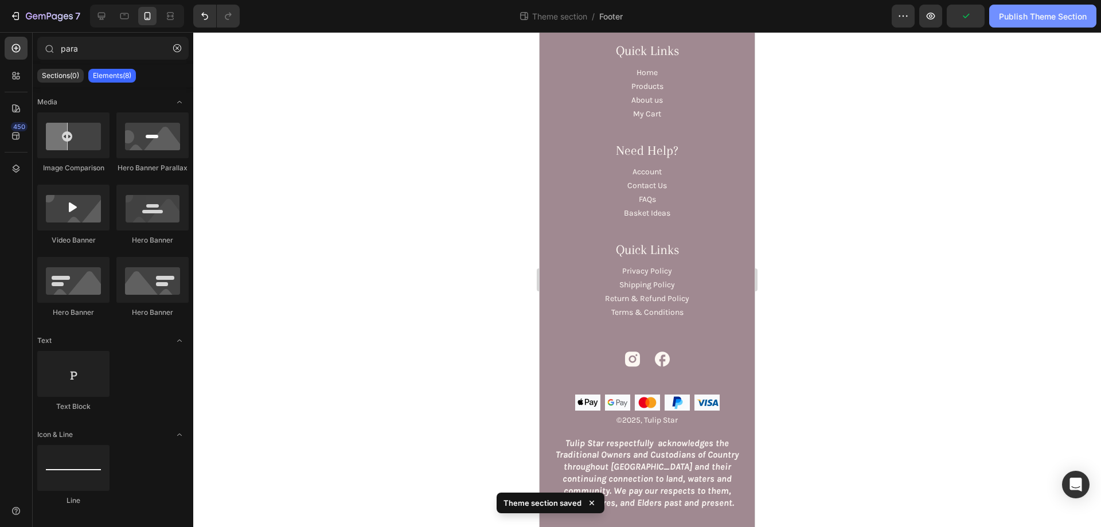
click at [1016, 17] on div "Publish Theme Section" at bounding box center [1043, 16] width 88 height 12
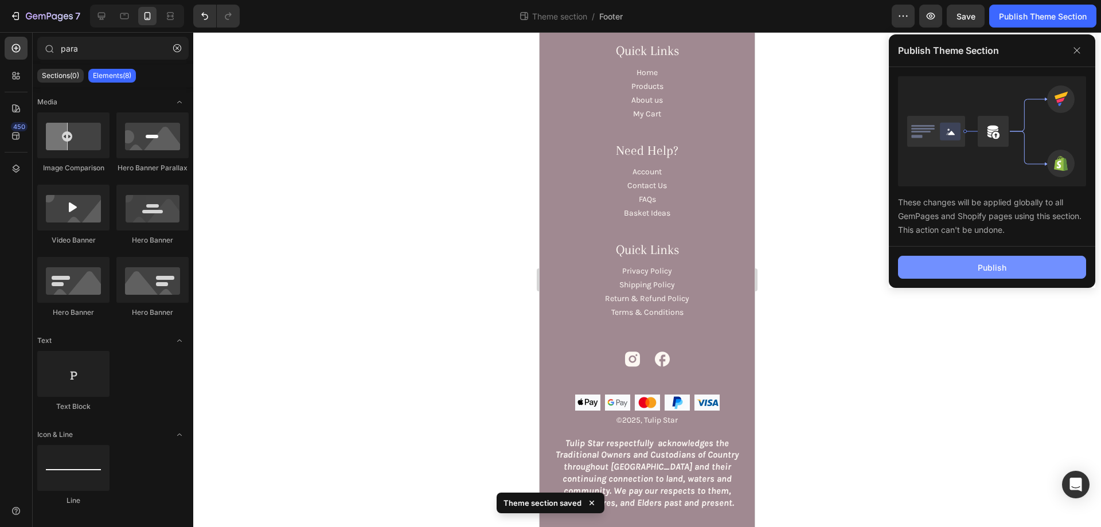
click at [939, 277] on button "Publish" at bounding box center [992, 267] width 188 height 23
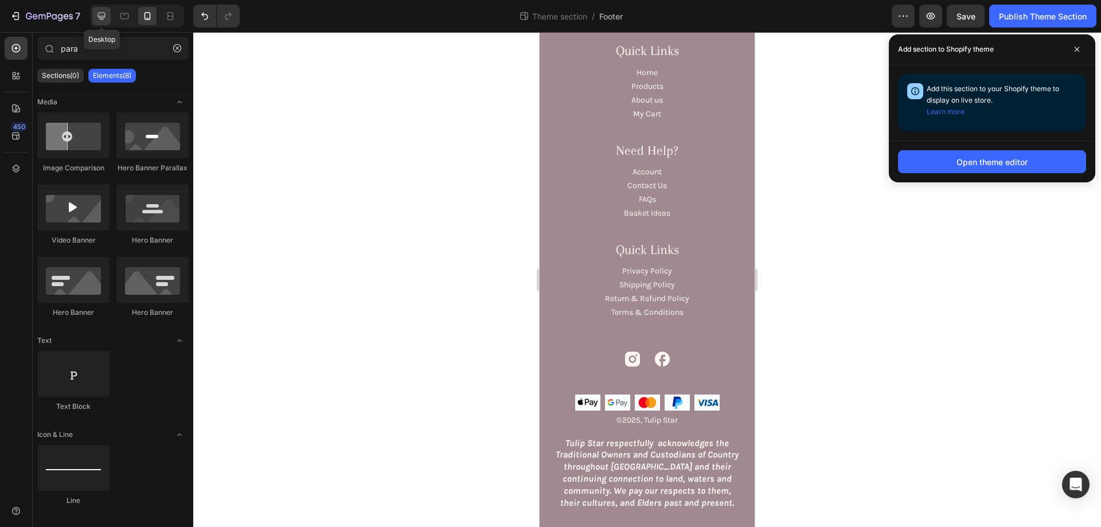
click at [96, 15] on icon at bounding box center [101, 15] width 11 height 11
